Goal: Use online tool/utility: Utilize a website feature to perform a specific function

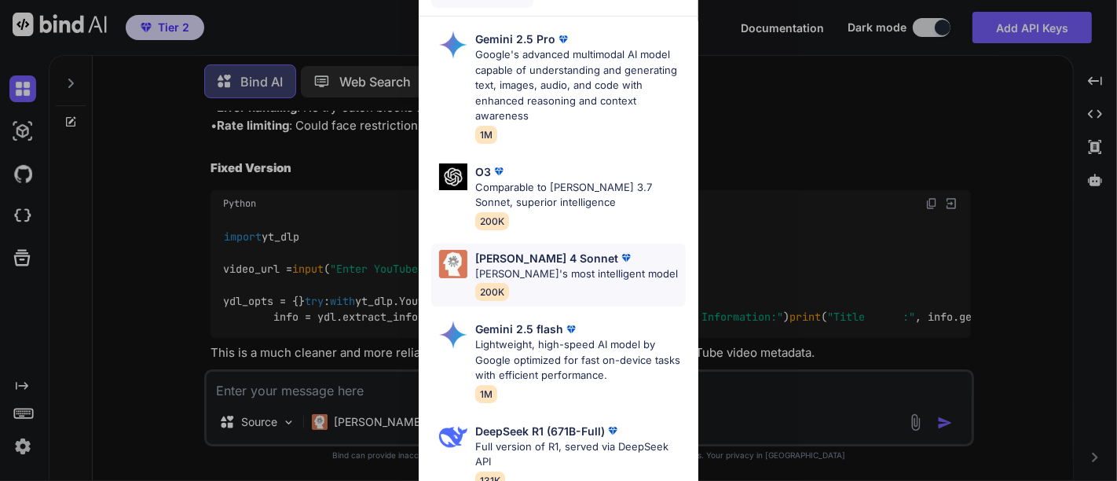
scroll to position [5616, 0]
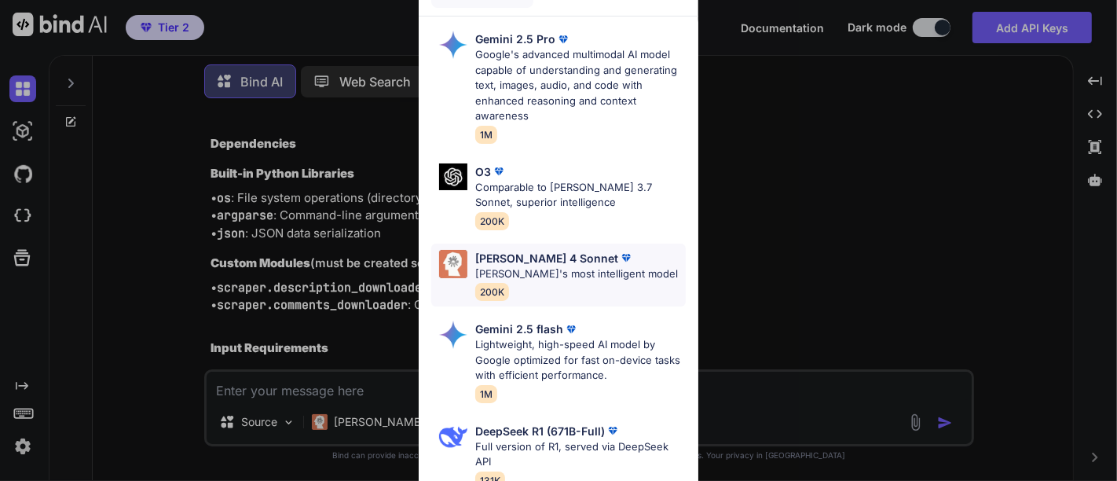
click at [505, 281] on div "[PERSON_NAME] 4 Sonnet [PERSON_NAME]'s most intelligent model 200K" at bounding box center [576, 275] width 203 height 51
type textarea "x"
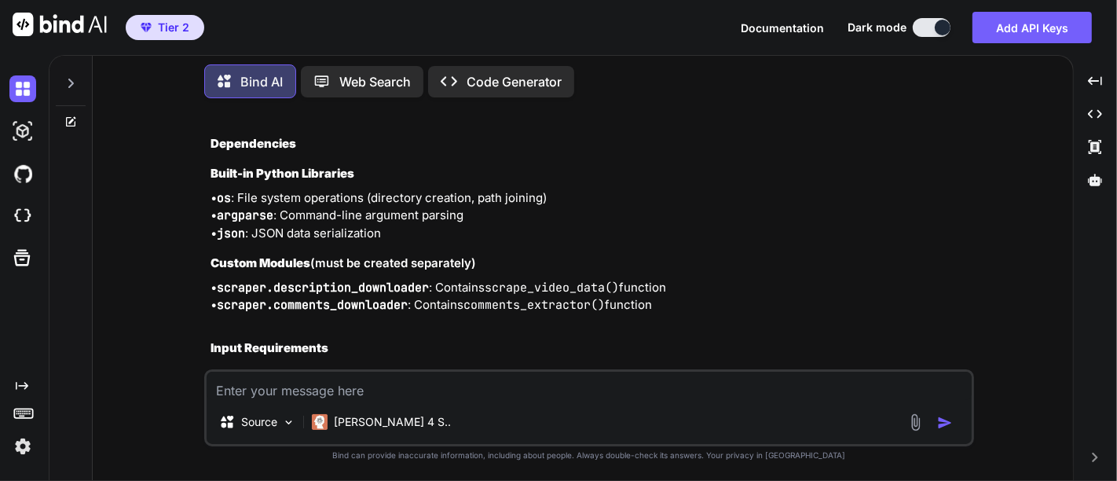
click at [424, 399] on textarea at bounding box center [589, 386] width 765 height 28
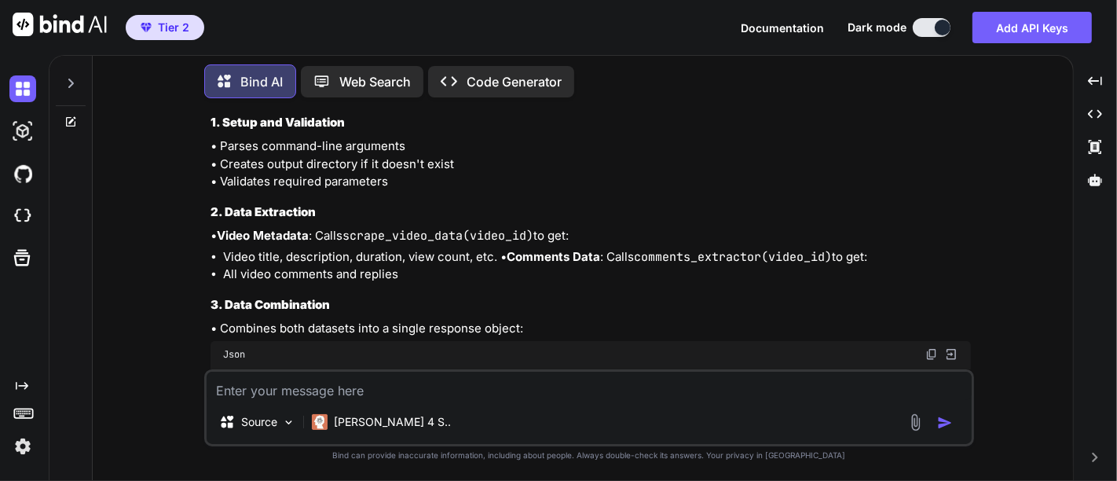
scroll to position [6245, 0]
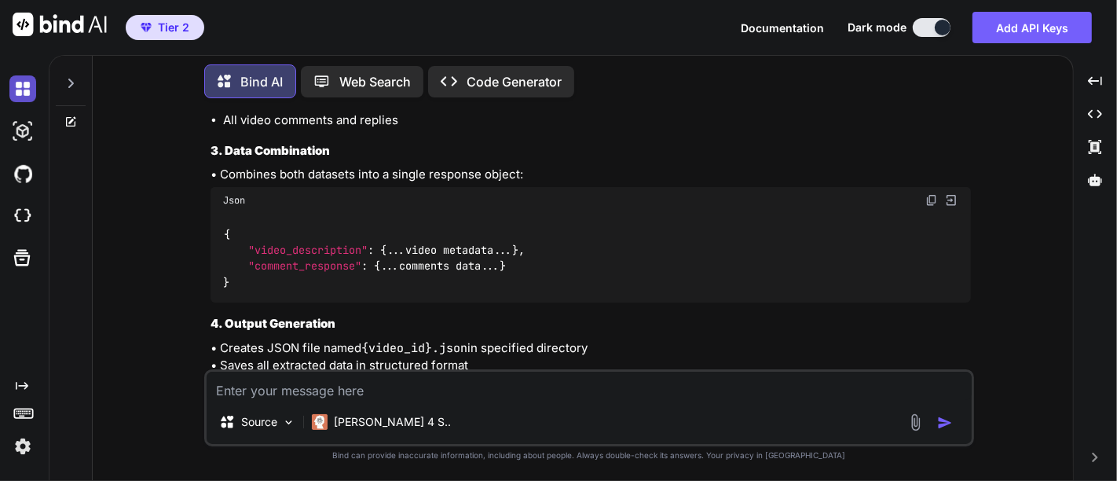
click at [26, 87] on img at bounding box center [22, 88] width 27 height 27
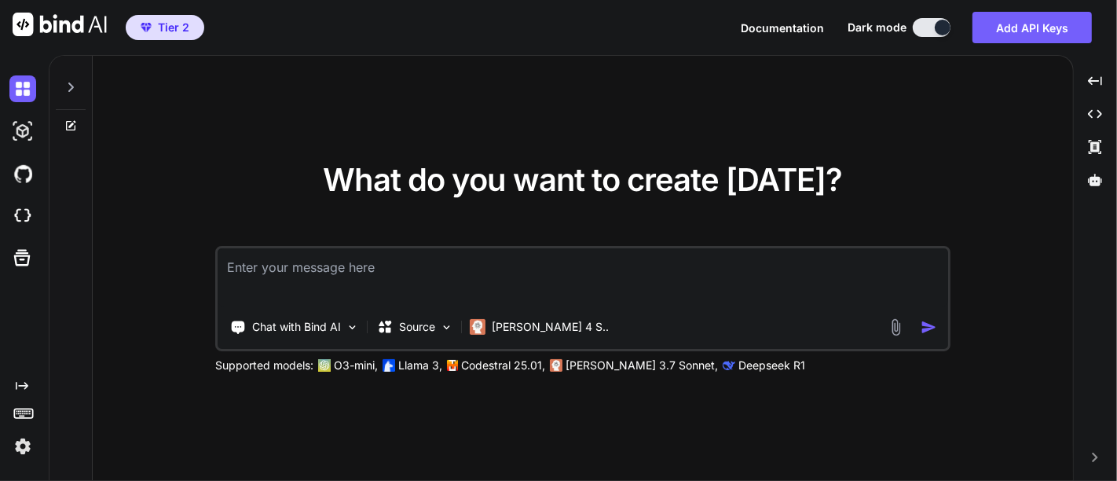
click at [307, 270] on textarea at bounding box center [583, 277] width 731 height 58
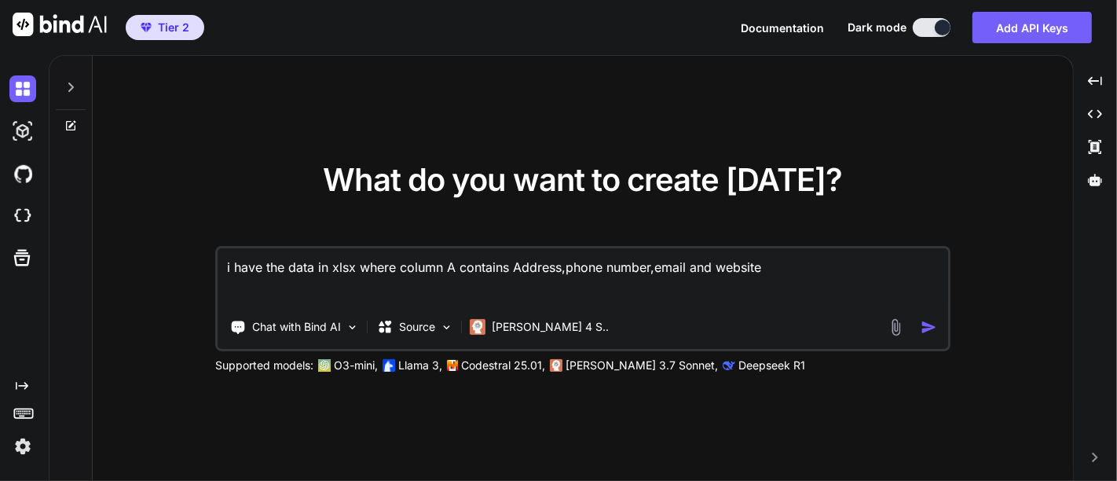
click at [516, 267] on textarea "i have the data in xlsx where column A contains Address,phone number,email and …" at bounding box center [583, 277] width 731 height 58
click at [765, 266] on textarea "i have the data in xlsx where column A contains Address,phone number,email and …" at bounding box center [583, 277] width 731 height 58
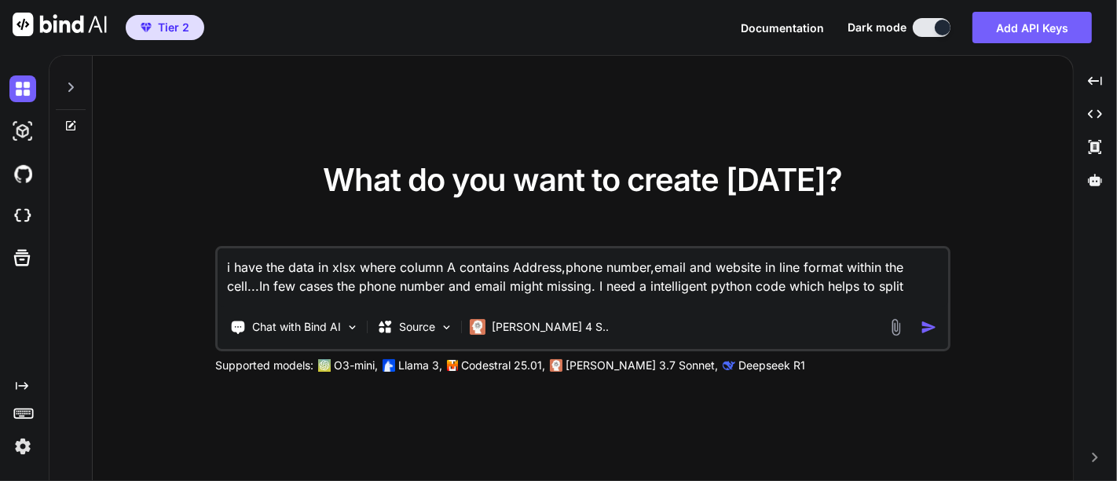
drag, startPoint x: 762, startPoint y: 270, endPoint x: 514, endPoint y: 272, distance: 248.3
click at [514, 272] on textarea "i have the data in xlsx where column A contains Address,phone number,email and …" at bounding box center [583, 277] width 731 height 58
click at [911, 281] on textarea "i have the data in xlsx where column A contains Address,phone number,email and …" at bounding box center [583, 277] width 731 height 58
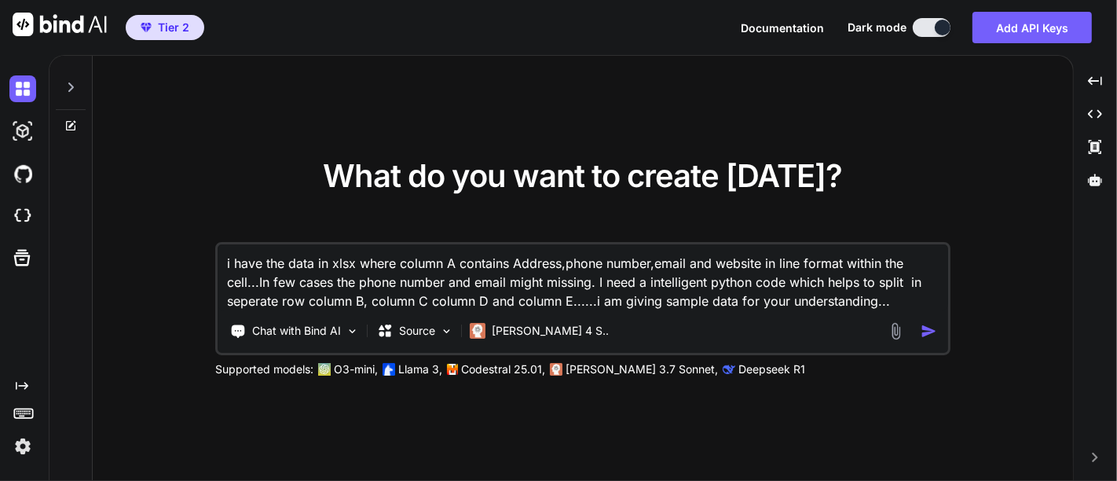
paste textarea "sAMPLE ===== "[GEOGRAPHIC_DATA] [EMAIL_ADDRESS][DOMAIN_NAME] [DOMAIN_NAME]" "[G…"
type textarea "i have the data in xlsx where column A contains Address,phone number,email and …"
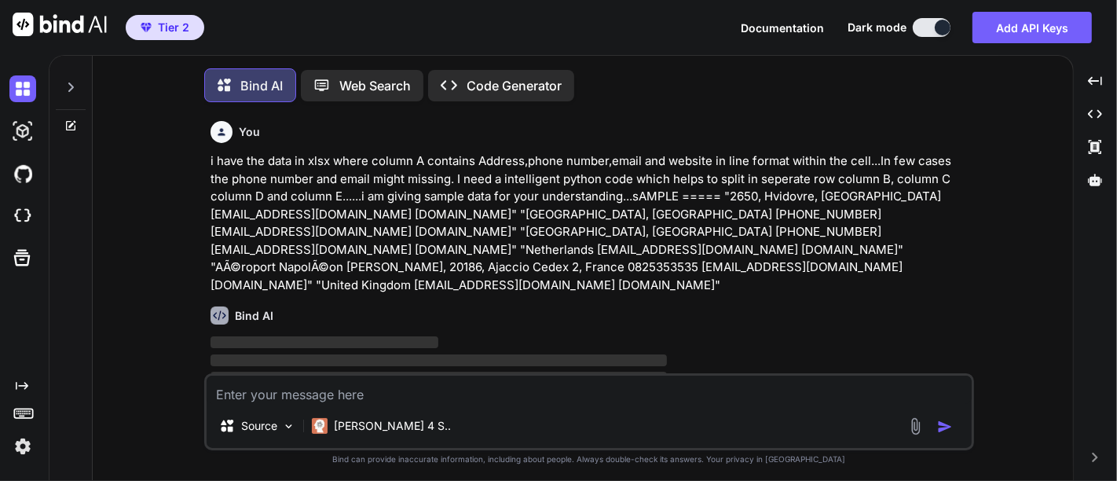
scroll to position [6, 0]
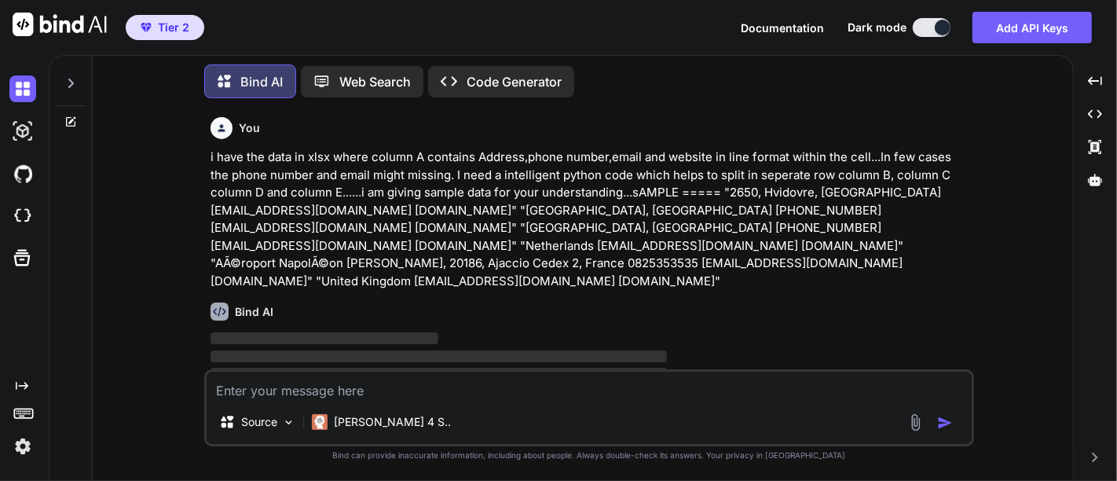
click at [569, 244] on p "i have the data in xlsx where column A contains Address,phone number,email and …" at bounding box center [591, 219] width 761 height 141
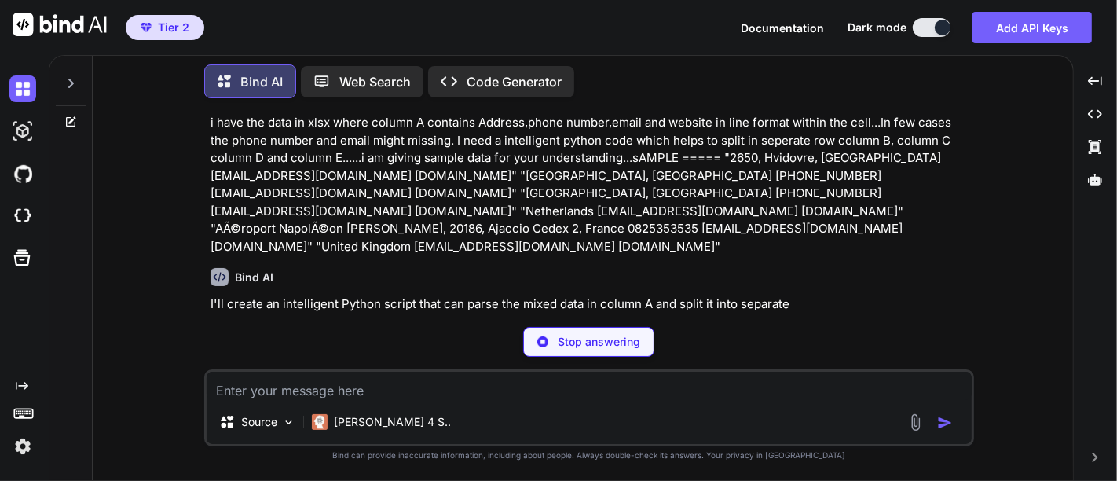
scroll to position [61, 0]
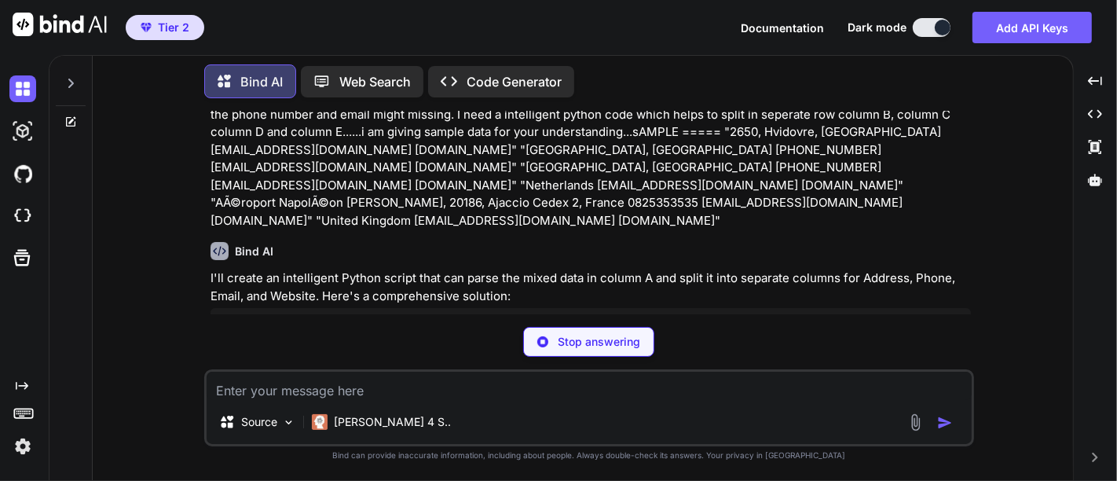
click at [503, 164] on p "i have the data in xlsx where column A contains Address,phone number,email and …" at bounding box center [591, 158] width 761 height 141
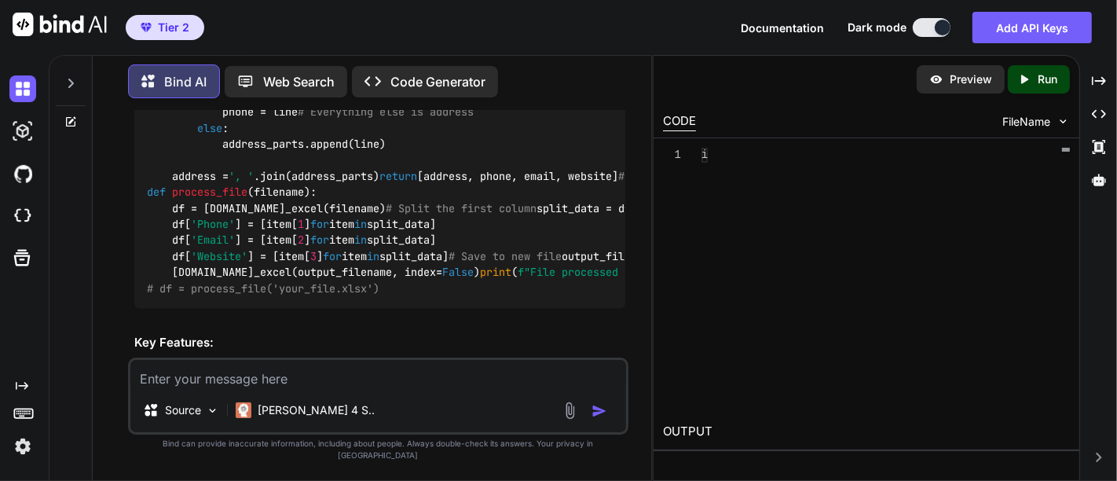
scroll to position [1939, 0]
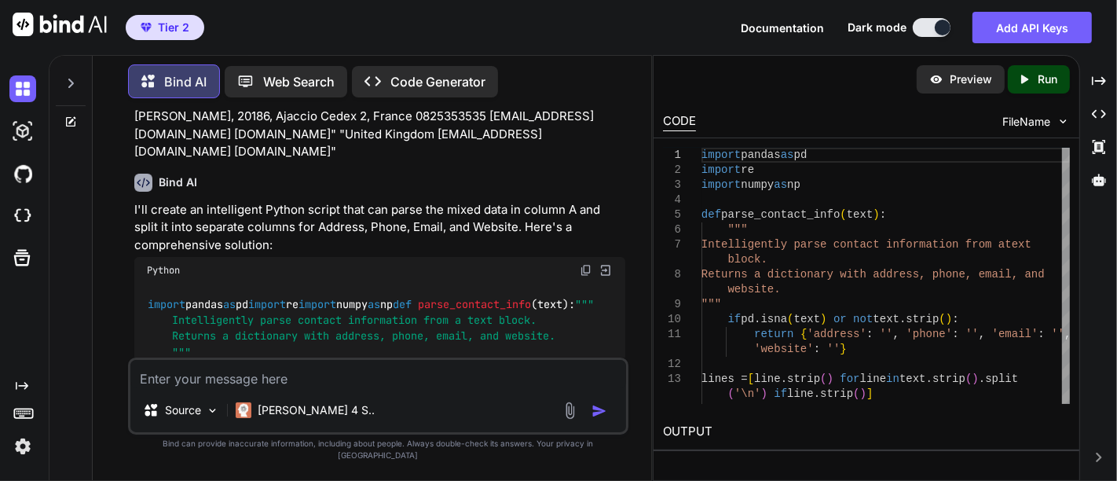
scroll to position [279, 0]
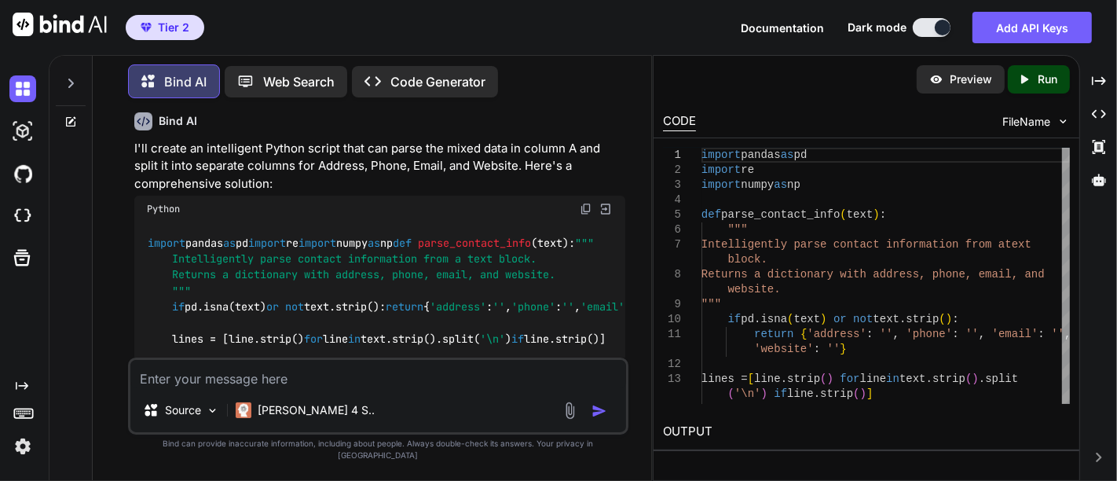
click at [589, 203] on img at bounding box center [586, 209] width 13 height 13
click at [300, 388] on textarea at bounding box center [378, 374] width 496 height 28
paste textarea "print("\nTo process your Excel file, use:") print("process_excel_file(r"(C:\Use…"
type textarea "is this correct; print("\nTo process your Excel file, use:") print("process_exc…"
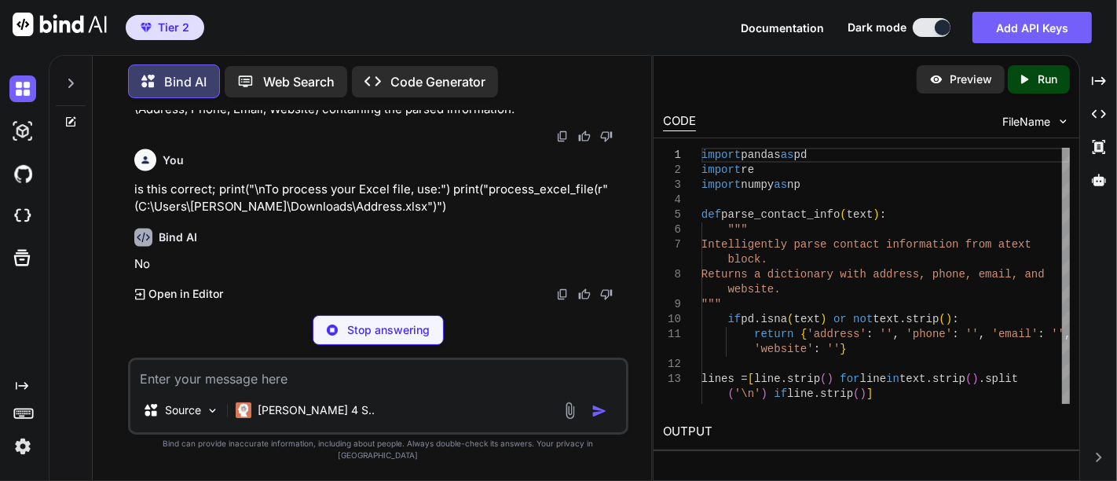
scroll to position [4081, 0]
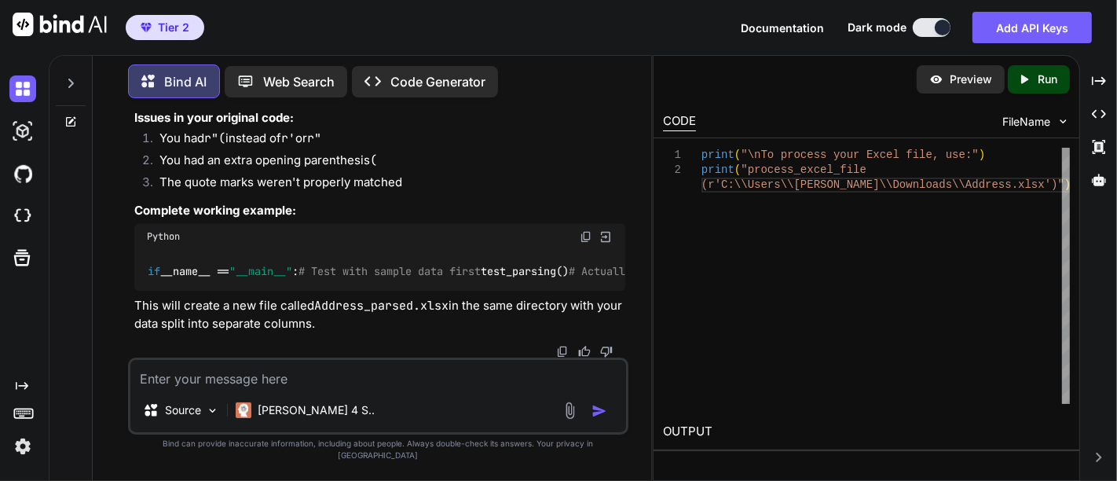
scroll to position [4605, 0]
drag, startPoint x: 540, startPoint y: 240, endPoint x: 141, endPoint y: 240, distance: 398.4
click at [141, 103] on div "# Actually run the function (not just print it) process_excel_file( r'C:\Users\…" at bounding box center [379, 82] width 491 height 41
copy code "process_excel_file( r'C:\Users\[PERSON_NAME]\Downloads\Address.xlsx' )"
click at [369, 266] on div "No, that's not correct. There are syntax errors in your print statement. Here a…" at bounding box center [379, 9] width 491 height 645
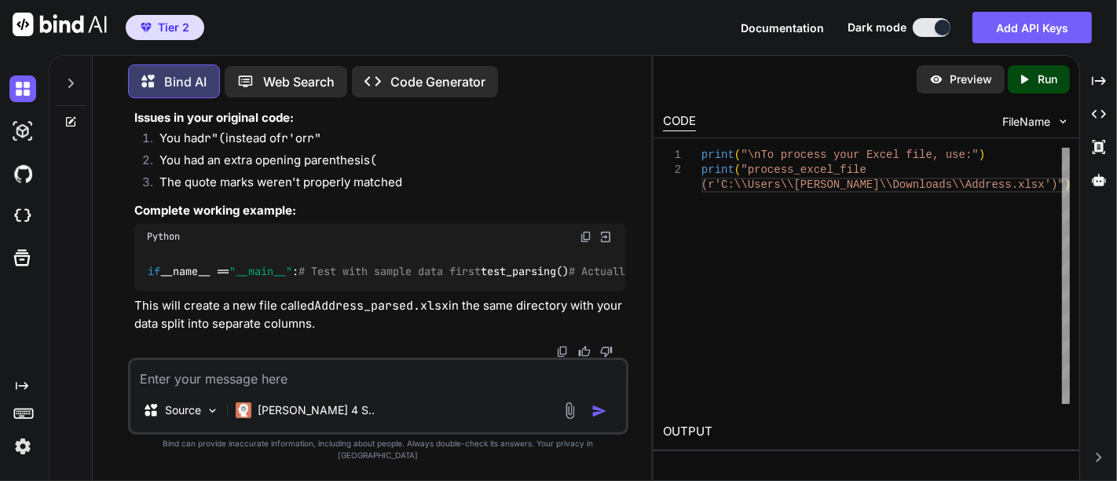
scroll to position [4500, 0]
click at [275, 383] on textarea at bounding box center [378, 374] width 496 height 28
paste textarea "Details "[STREET_ADDRESS][GEOGRAPHIC_DATA][PERSON_NAME] 928 610 [EMAIL_ADDRESS]…"
type textarea "here is the sample data in the xlsx input file ......Details "[STREET_ADDRESS][…"
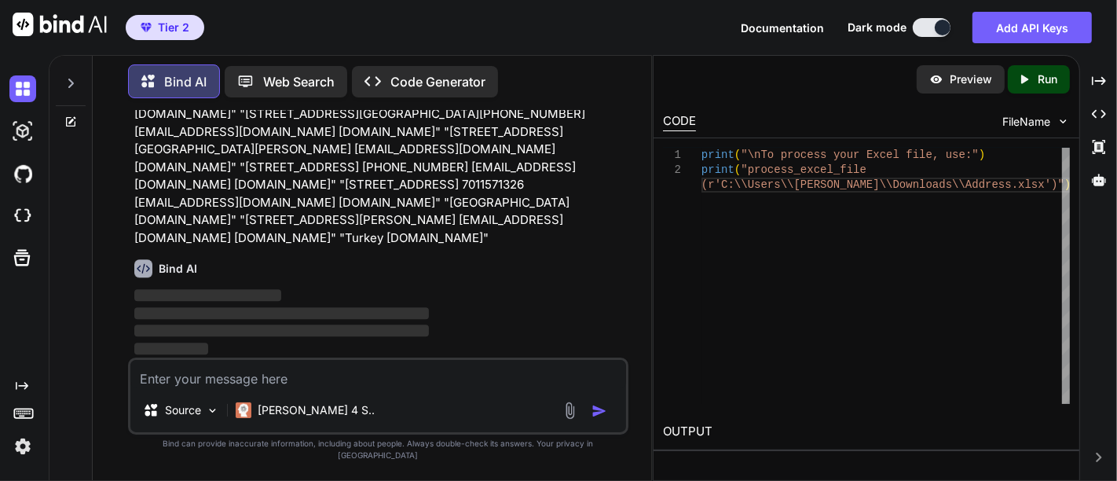
scroll to position [5090, 0]
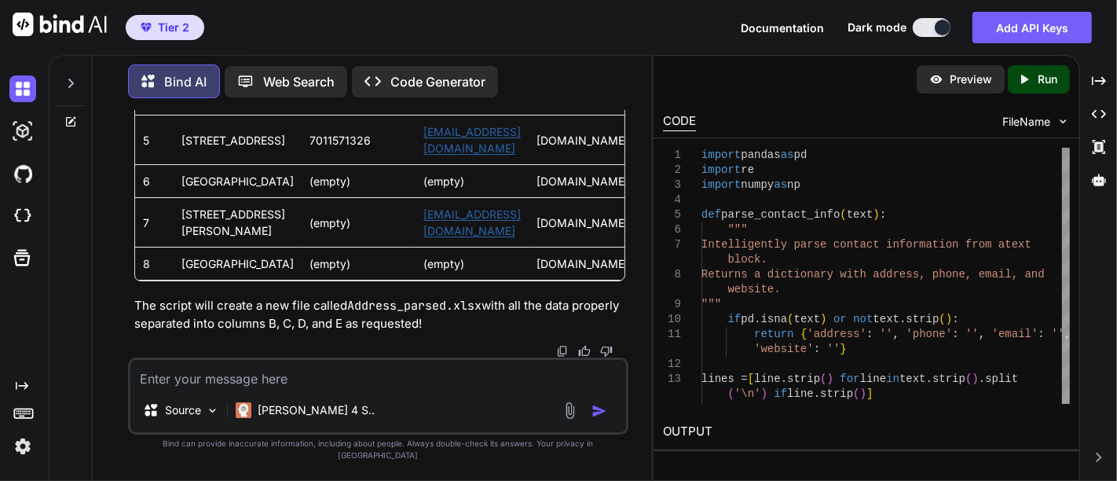
scroll to position [5391, 0]
click at [300, 388] on textarea at bounding box center [378, 374] width 496 height 28
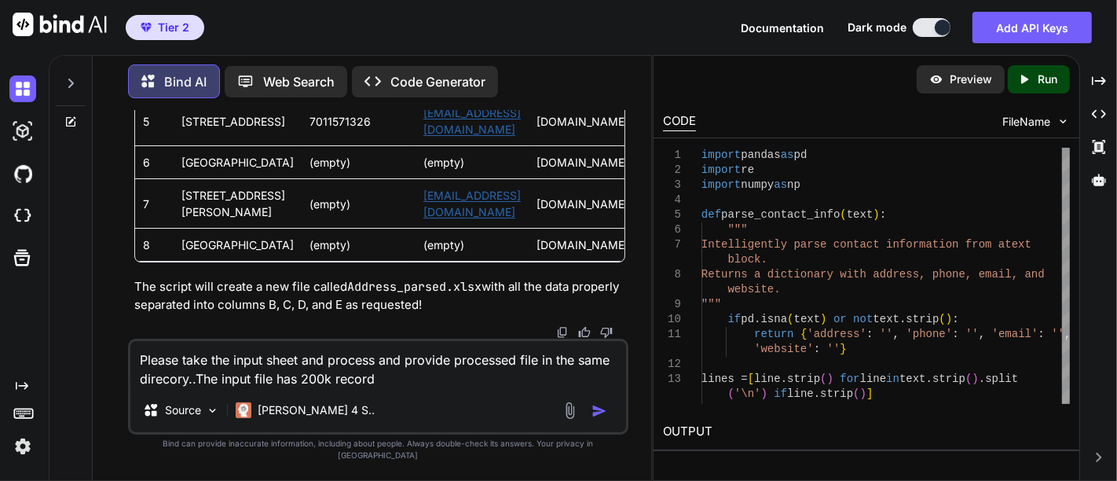
type textarea "Please take the input sheet and process and provide processed file in the same …"
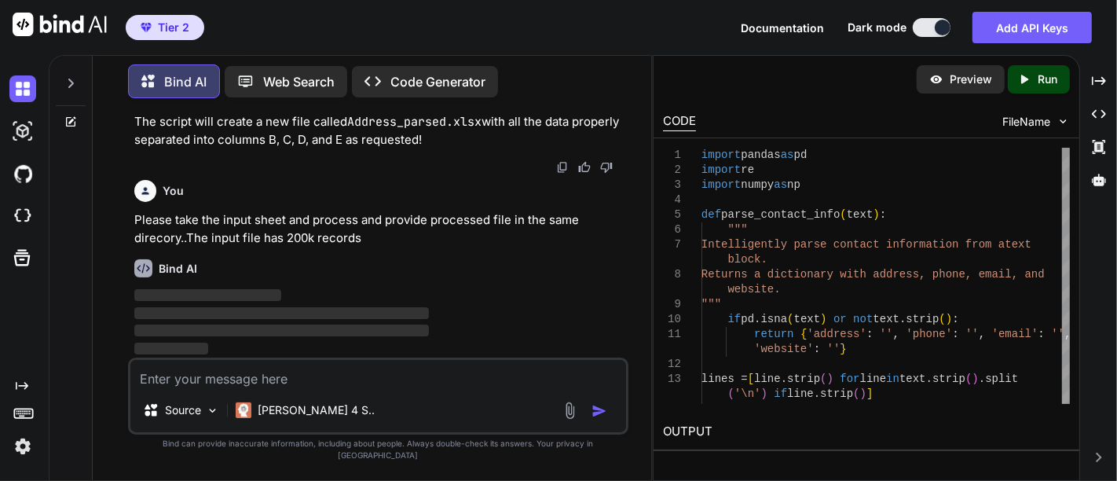
scroll to position [9315, 0]
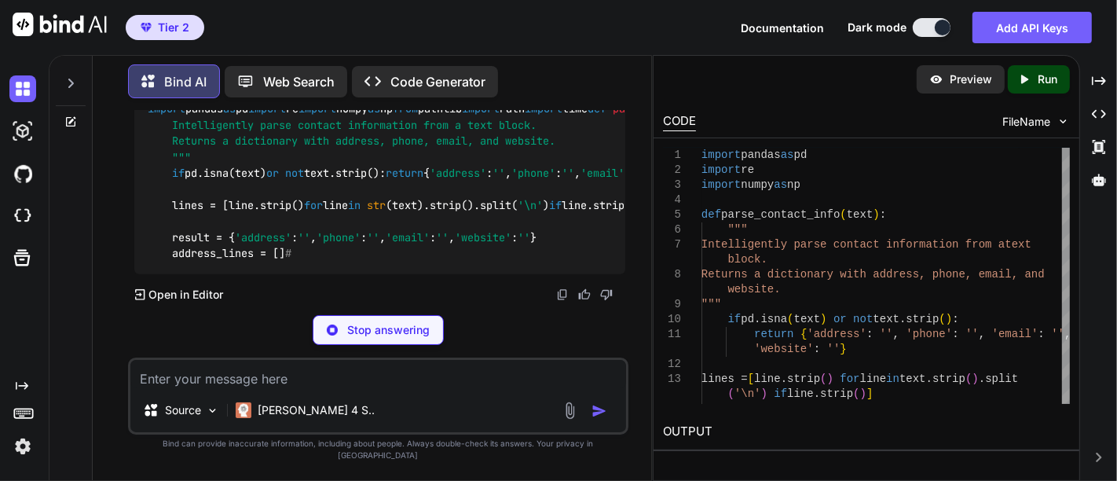
click at [409, 59] on p "I'll modify the code to handle your large file (200k records) efficiently and p…" at bounding box center [379, 32] width 491 height 53
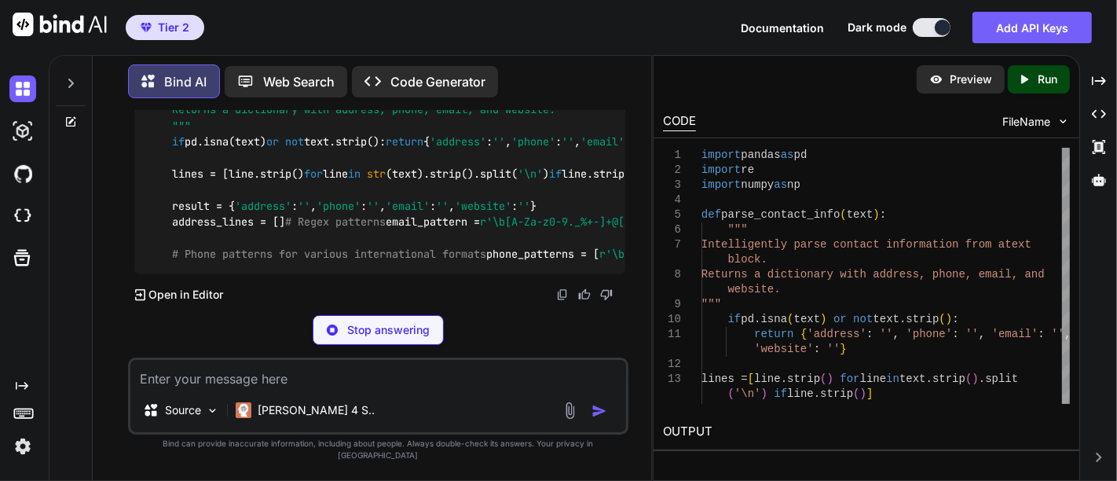
scroll to position [9871, 0]
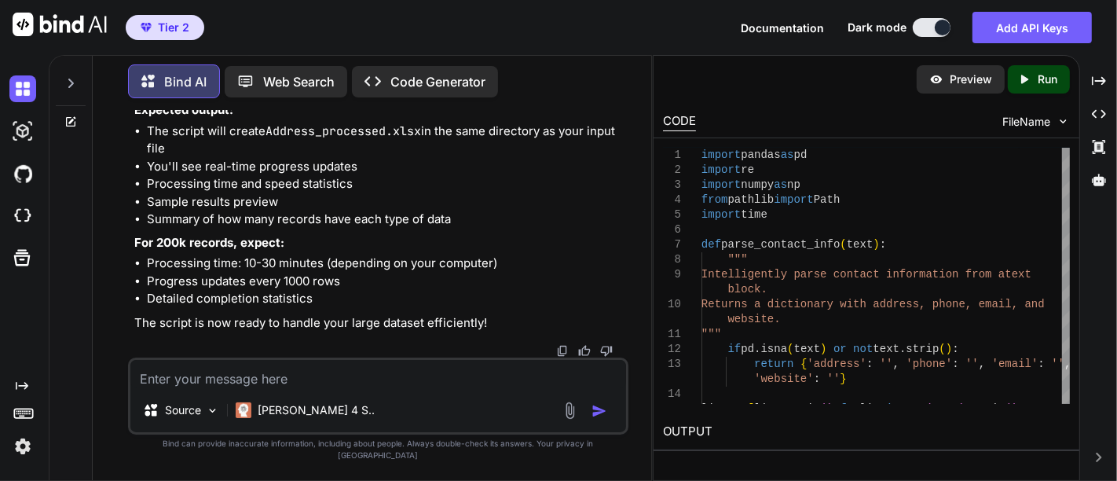
scroll to position [9488, 0]
